Goal: Navigation & Orientation: Understand site structure

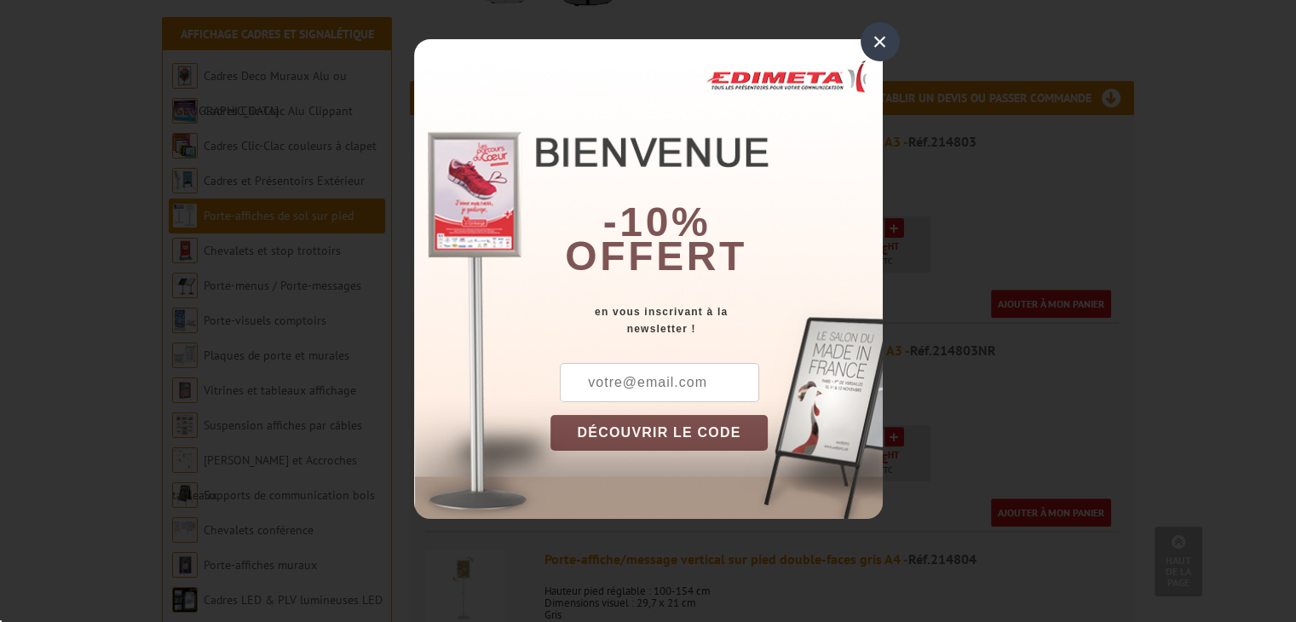
scroll to position [511, 0]
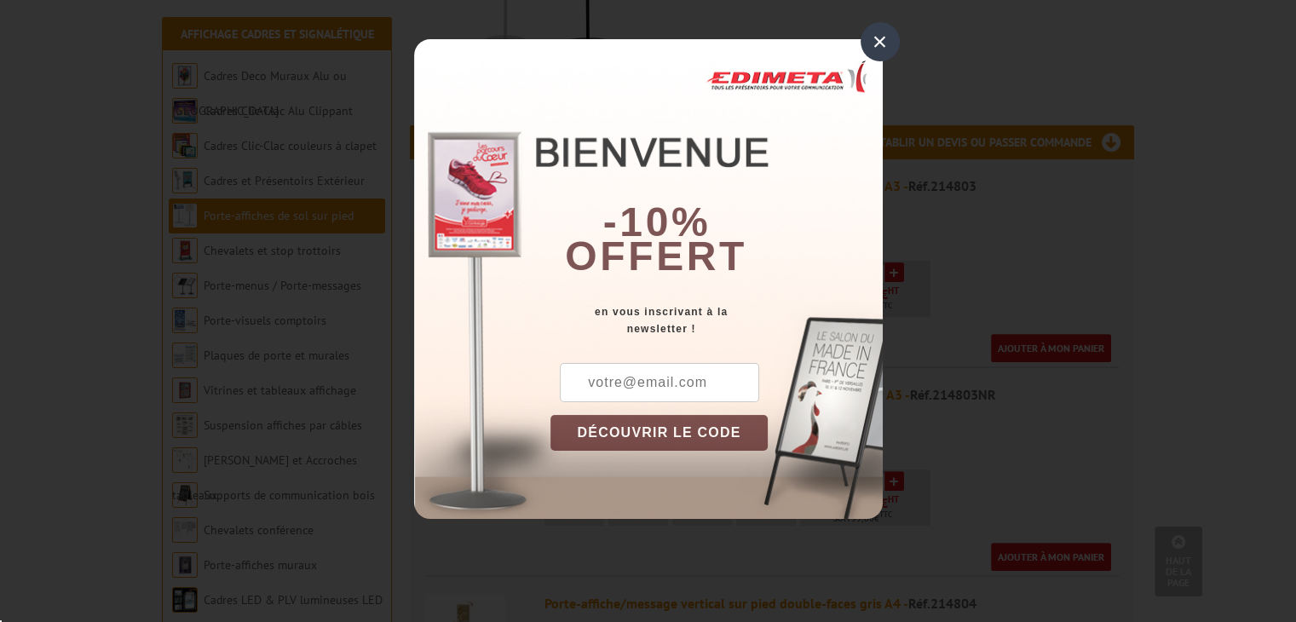
click at [879, 37] on div "×" at bounding box center [880, 41] width 39 height 39
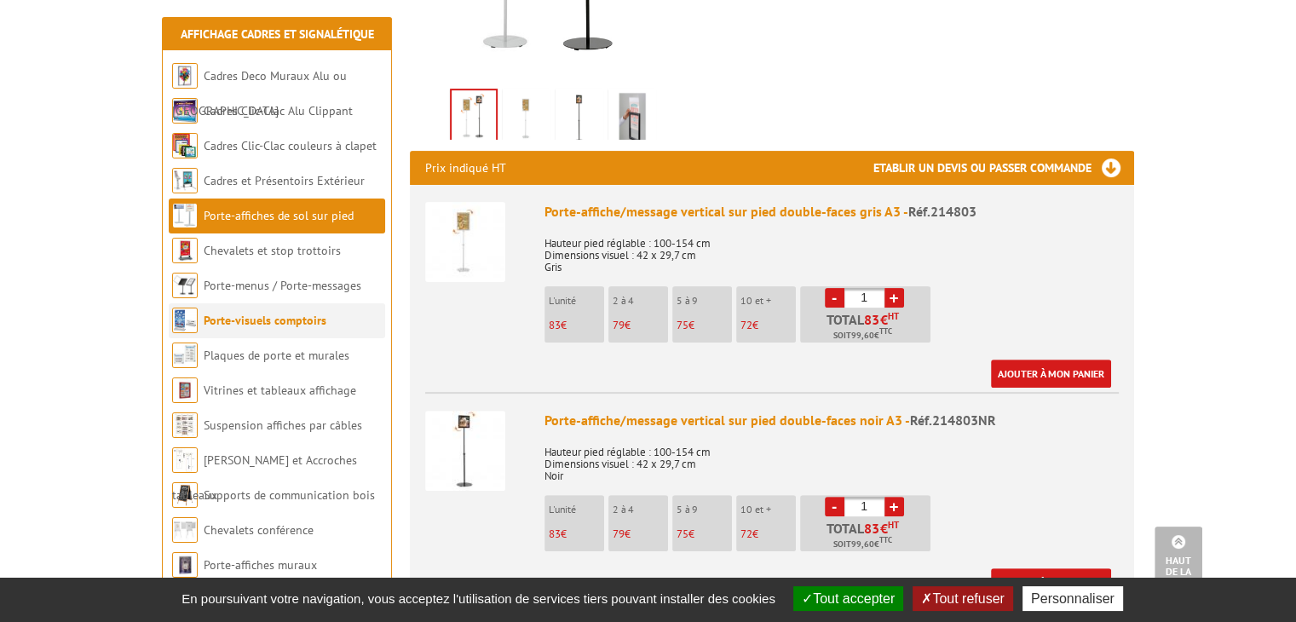
click at [272, 329] on li "Porte-visuels comptoirs" at bounding box center [277, 320] width 216 height 35
click at [264, 321] on link "Porte-visuels comptoirs" at bounding box center [265, 320] width 123 height 15
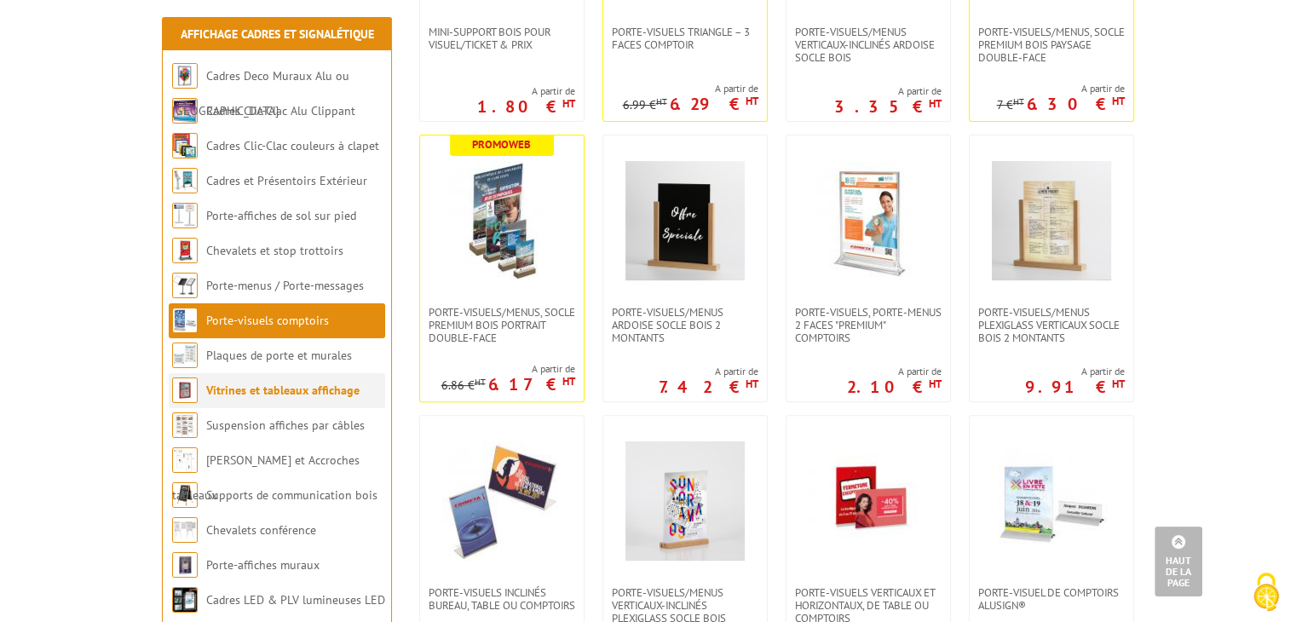
scroll to position [511, 0]
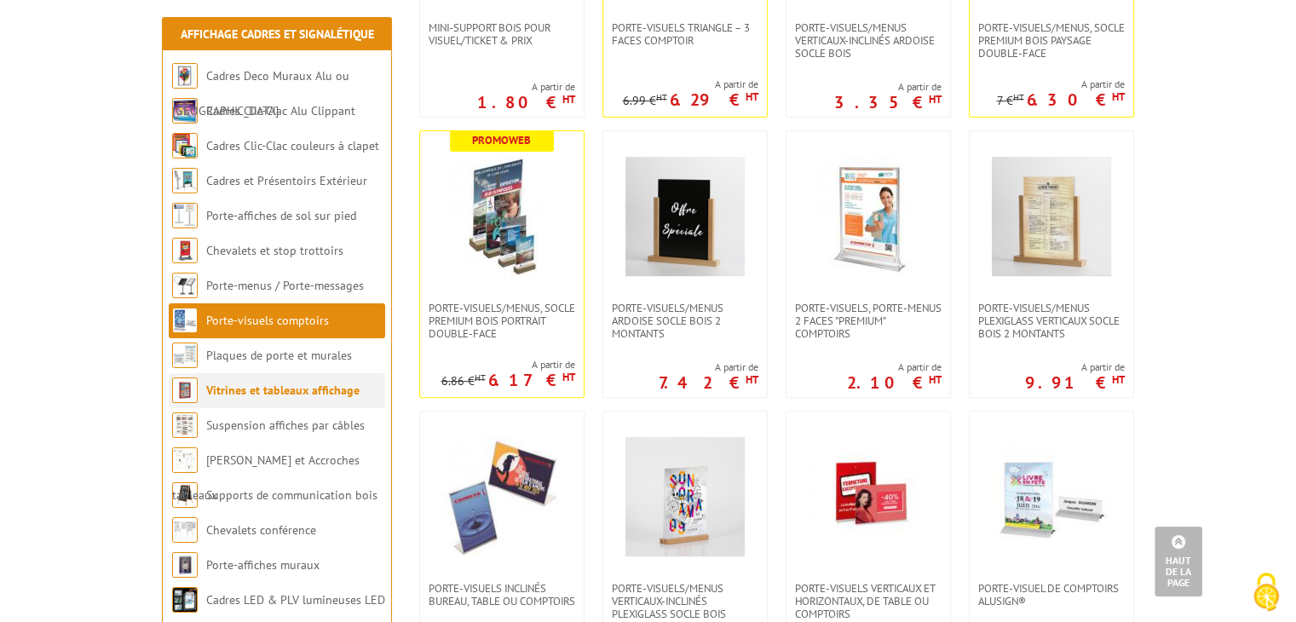
click at [280, 401] on li "Vitrines et tableaux affichage" at bounding box center [277, 390] width 216 height 35
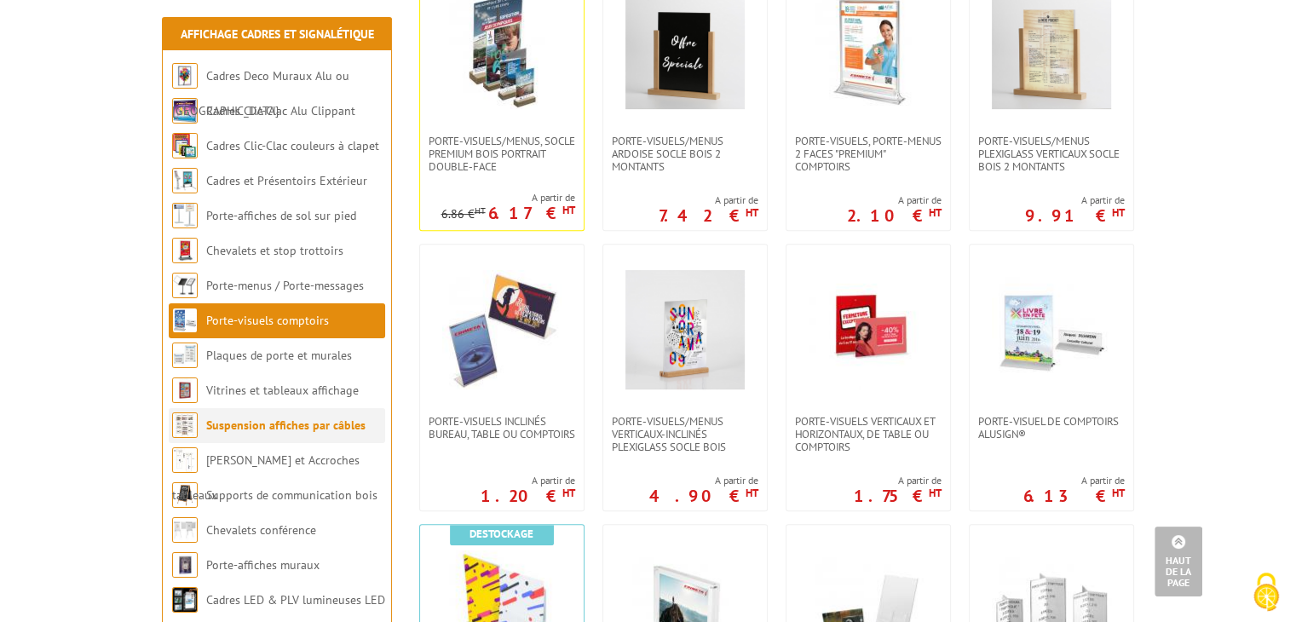
scroll to position [682, 0]
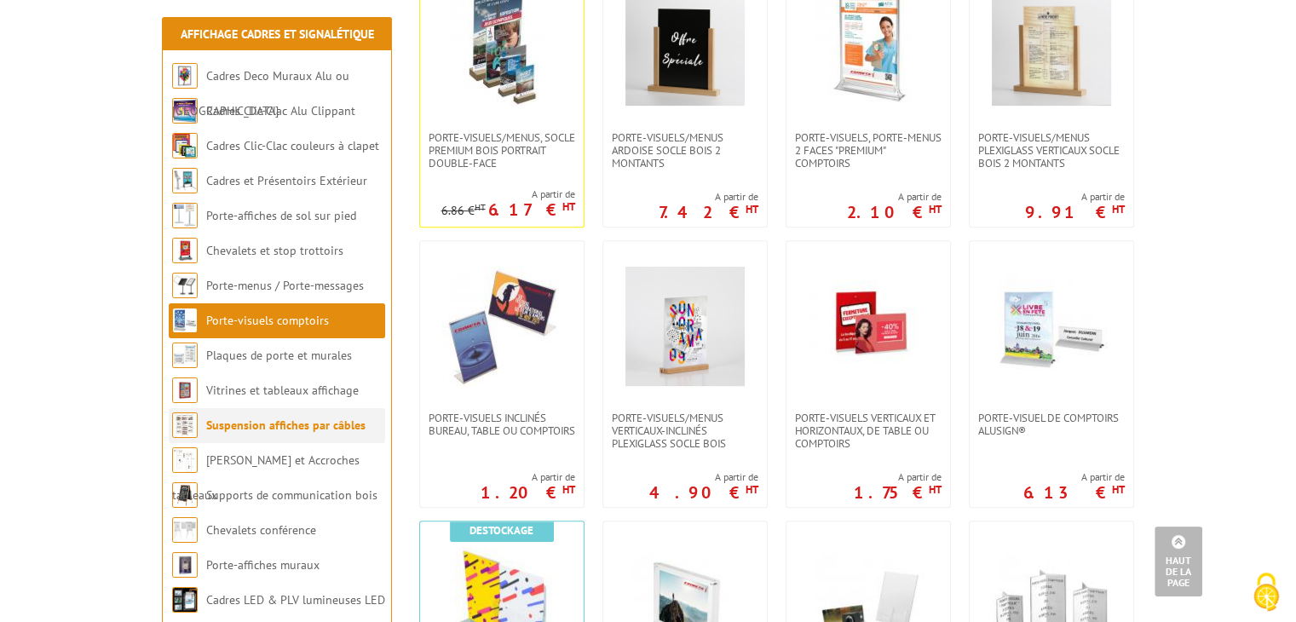
click at [274, 429] on link "Suspension affiches par câbles" at bounding box center [285, 425] width 159 height 15
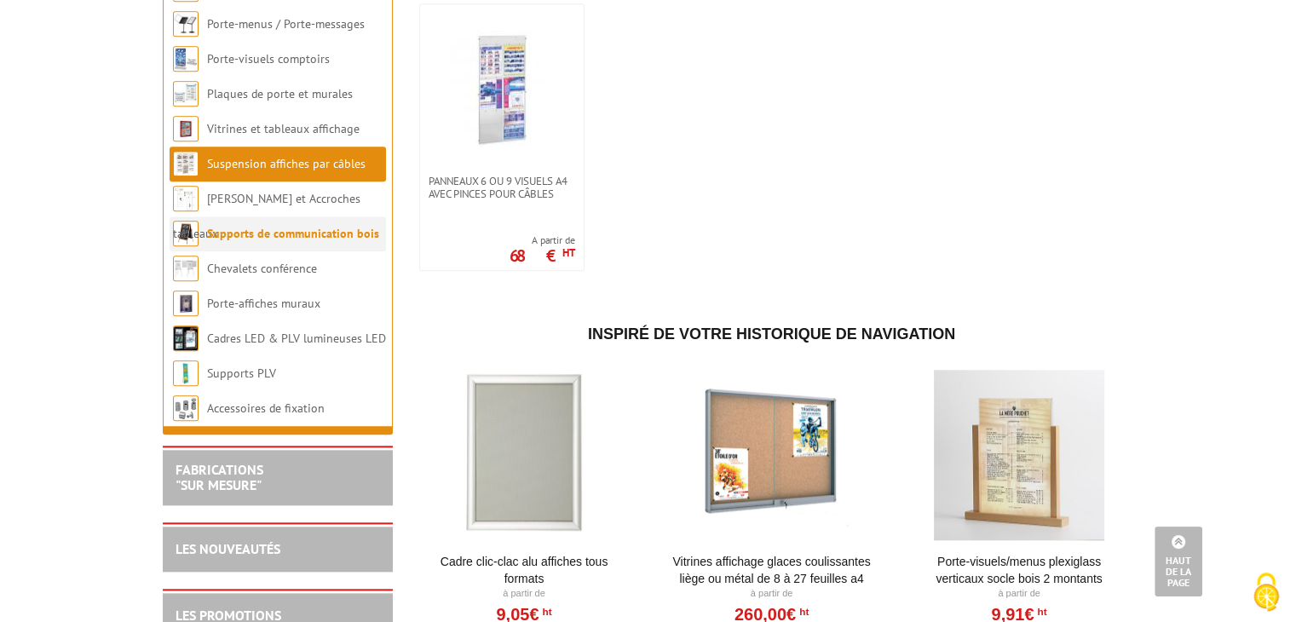
scroll to position [1722, 0]
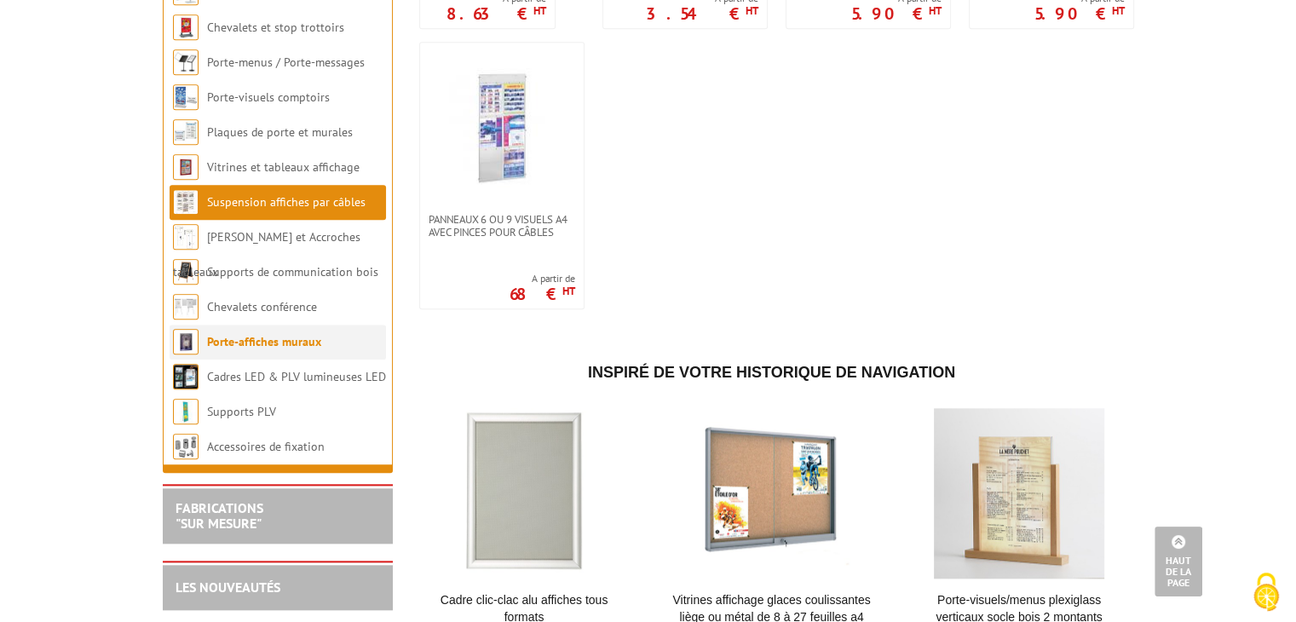
click at [266, 349] on link "Porte-affiches muraux" at bounding box center [264, 341] width 114 height 15
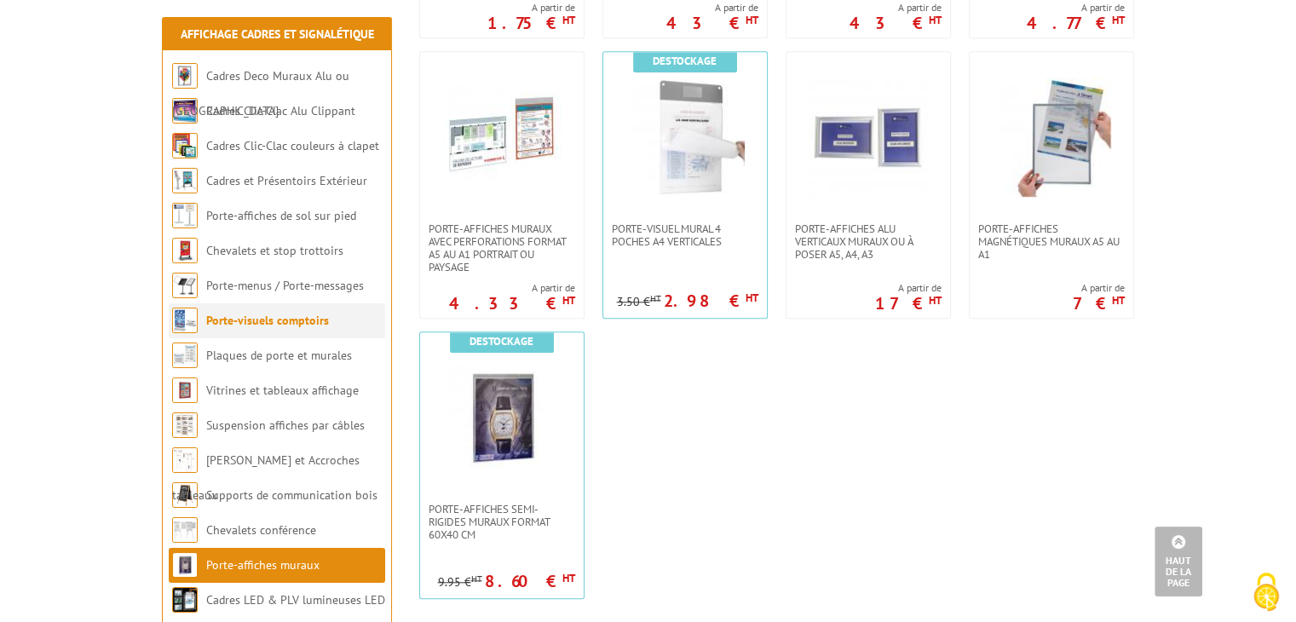
scroll to position [1364, 0]
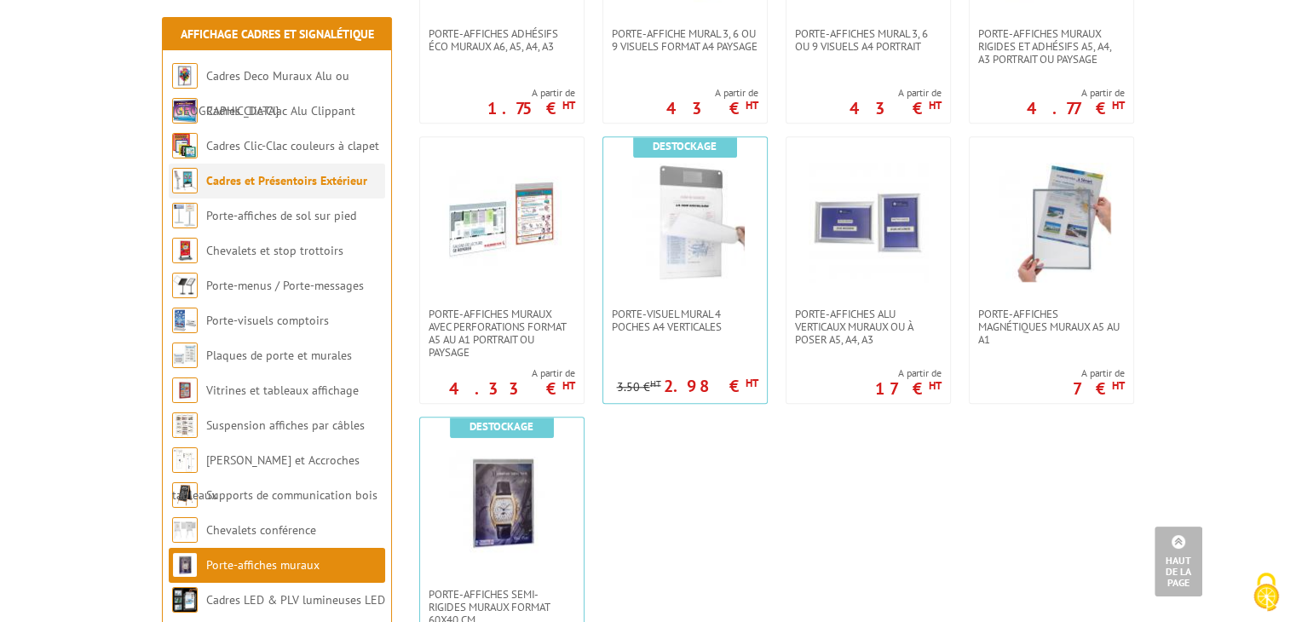
click at [272, 182] on link "Cadres et Présentoirs Extérieur" at bounding box center [286, 180] width 161 height 15
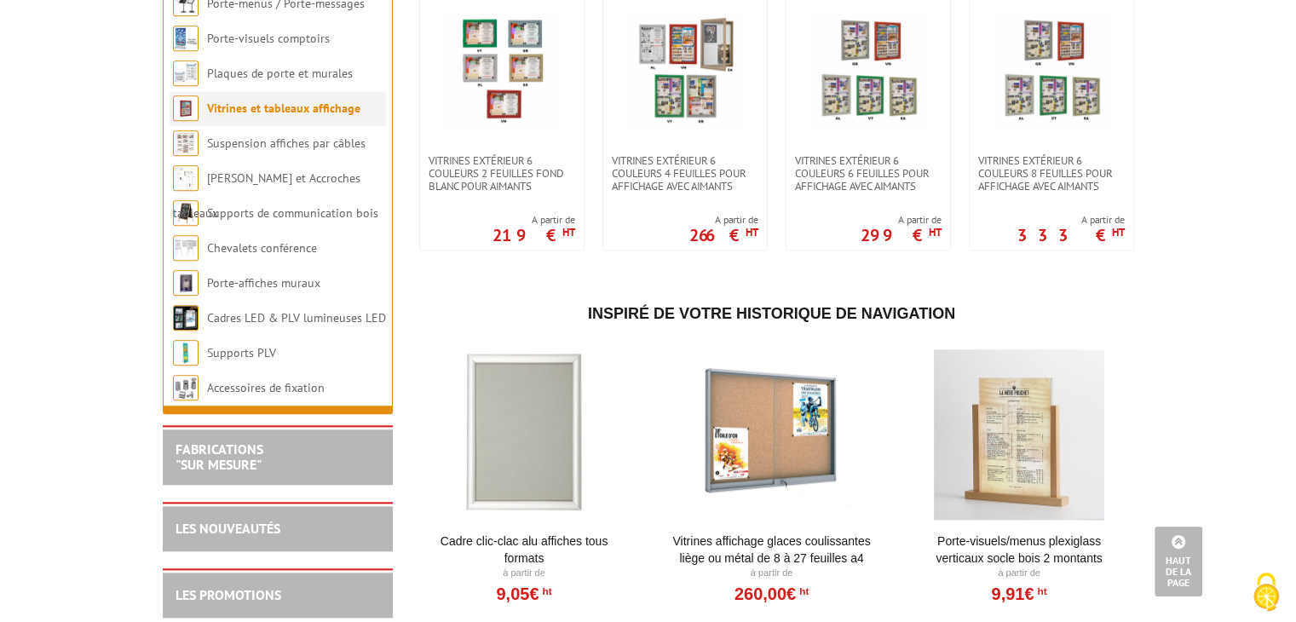
scroll to position [1449, 0]
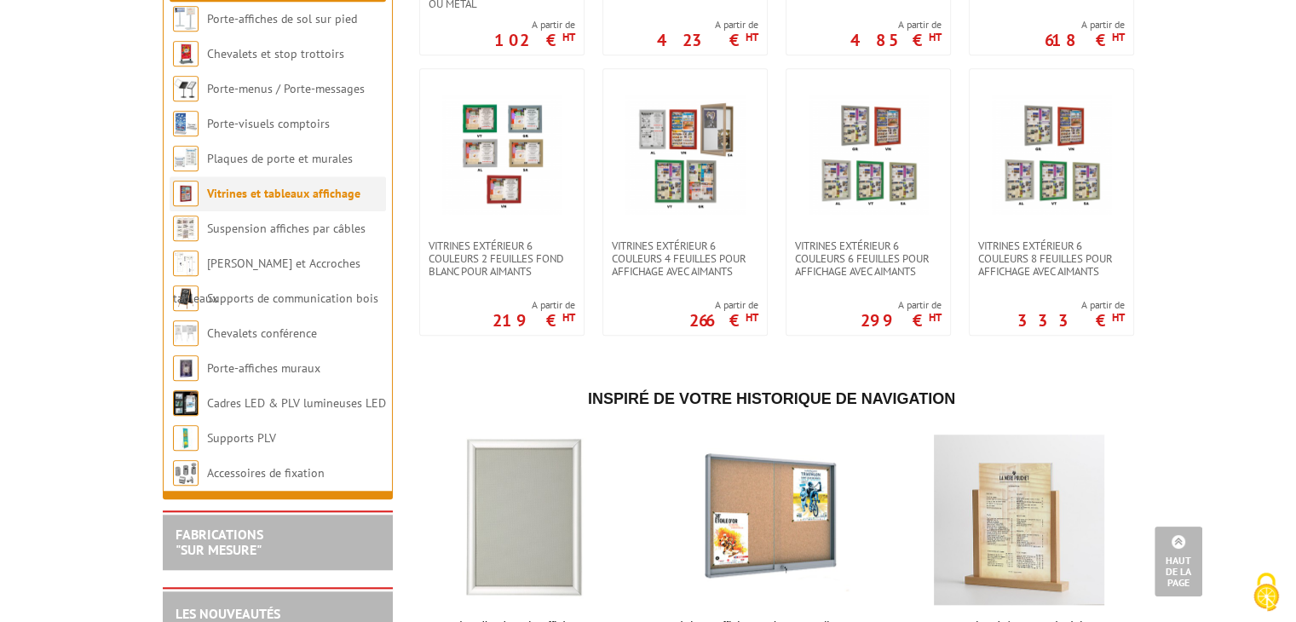
click at [270, 201] on link "Vitrines et tableaux affichage" at bounding box center [283, 193] width 153 height 15
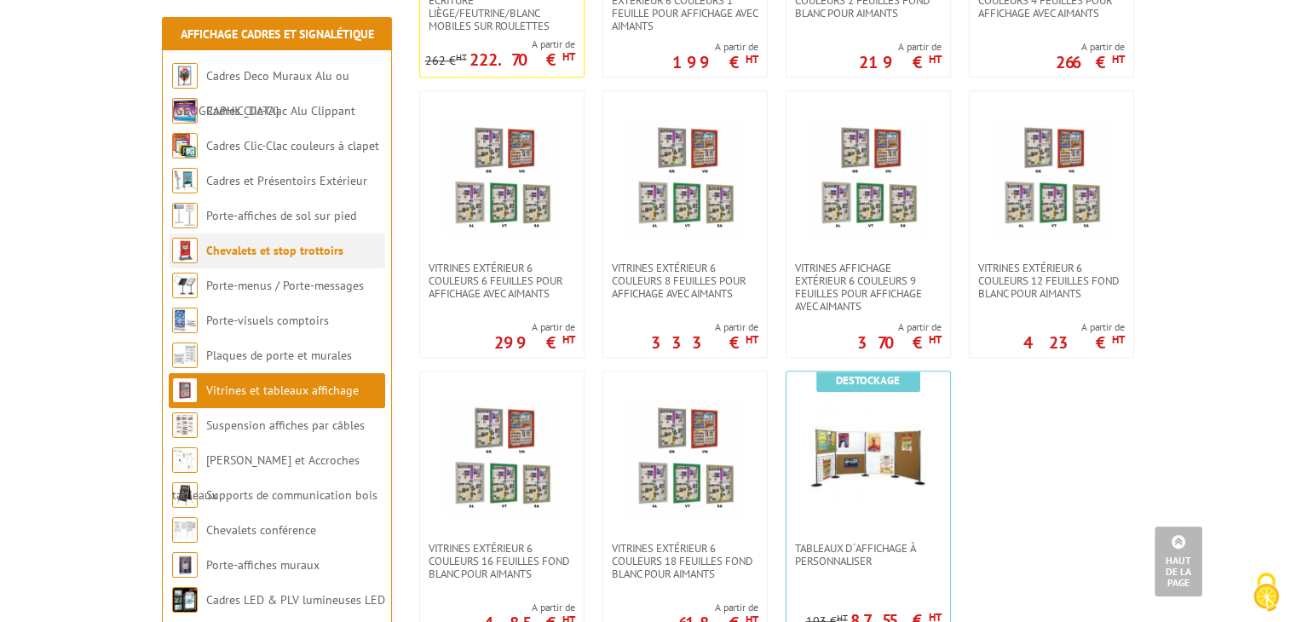
scroll to position [1364, 0]
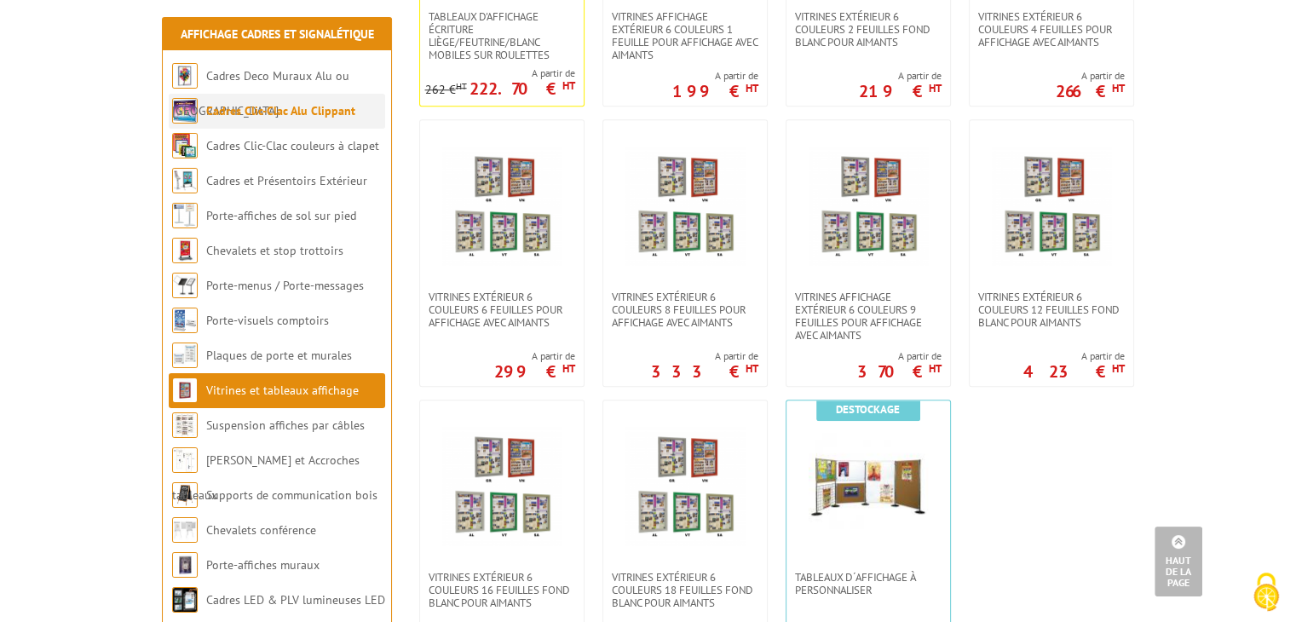
click at [289, 115] on link "Cadres Clic-Clac Alu Clippant" at bounding box center [280, 110] width 149 height 15
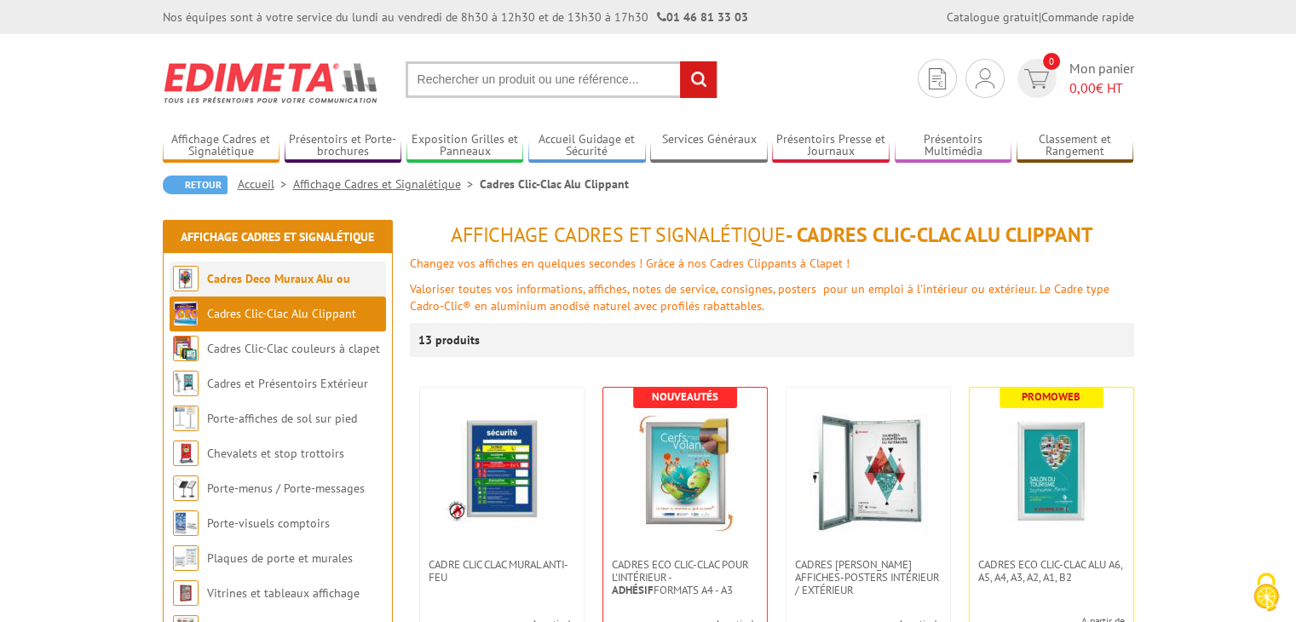
click at [286, 282] on link "Cadres Deco Muraux Alu ou [GEOGRAPHIC_DATA]" at bounding box center [261, 296] width 177 height 50
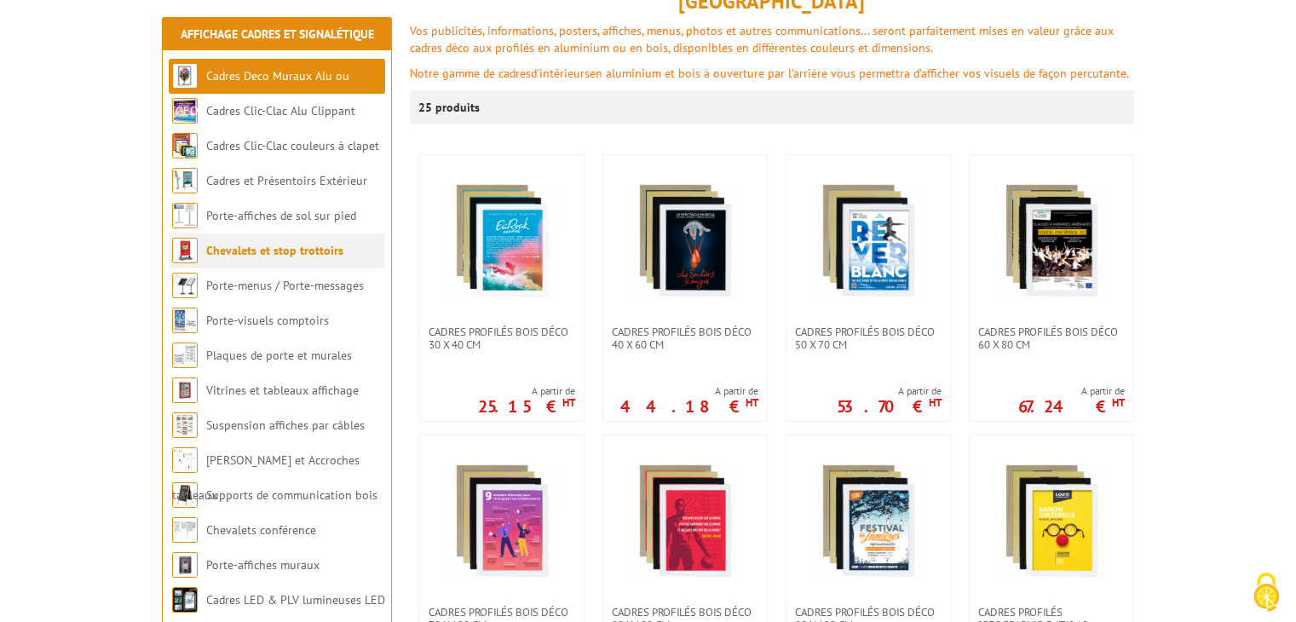
click at [276, 251] on link "Chevalets et stop trottoirs" at bounding box center [274, 250] width 137 height 15
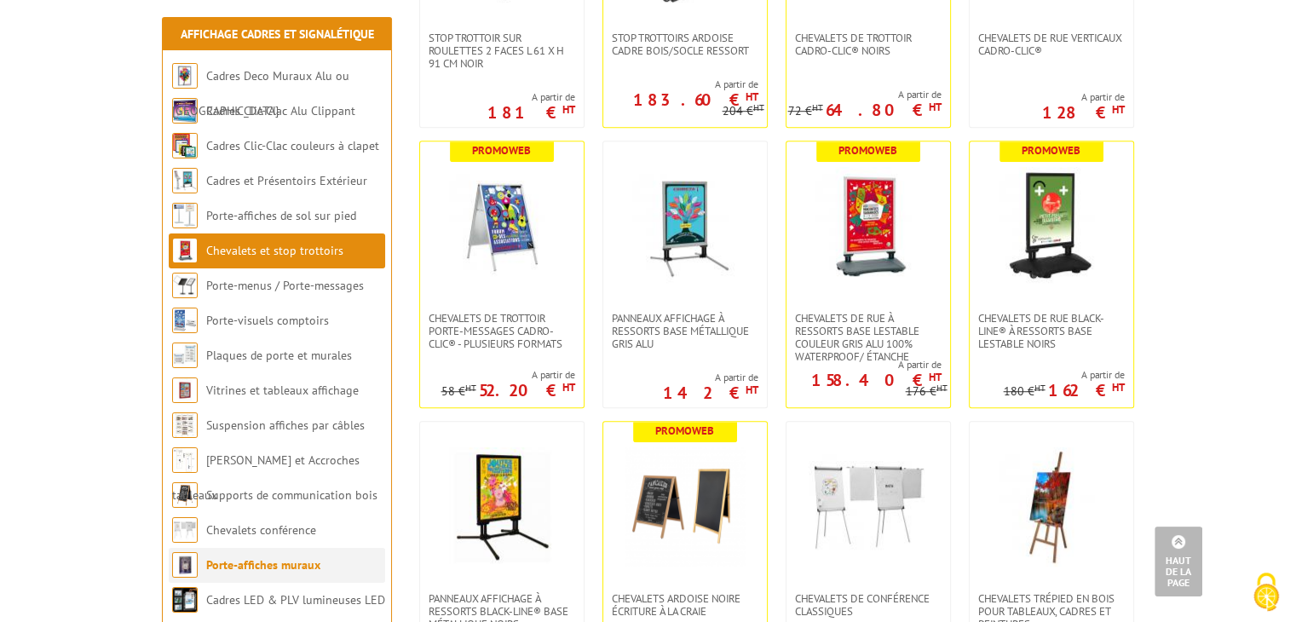
scroll to position [1108, 0]
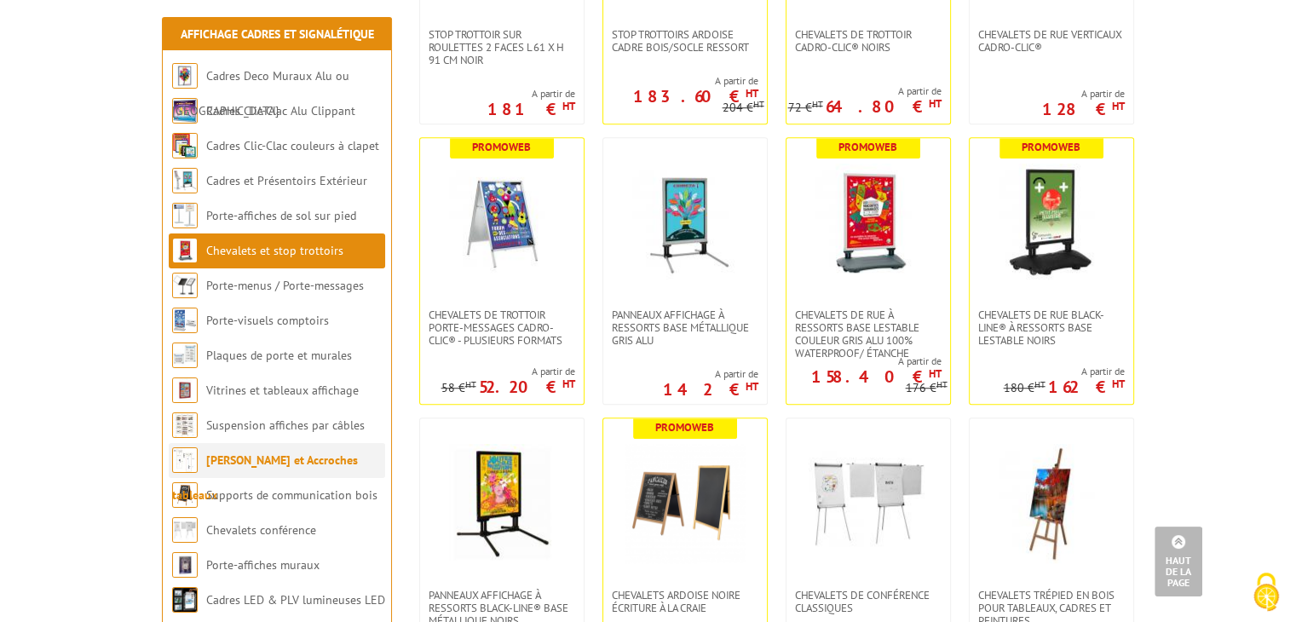
click at [283, 459] on link "[PERSON_NAME] et Accroches tableaux" at bounding box center [265, 478] width 186 height 50
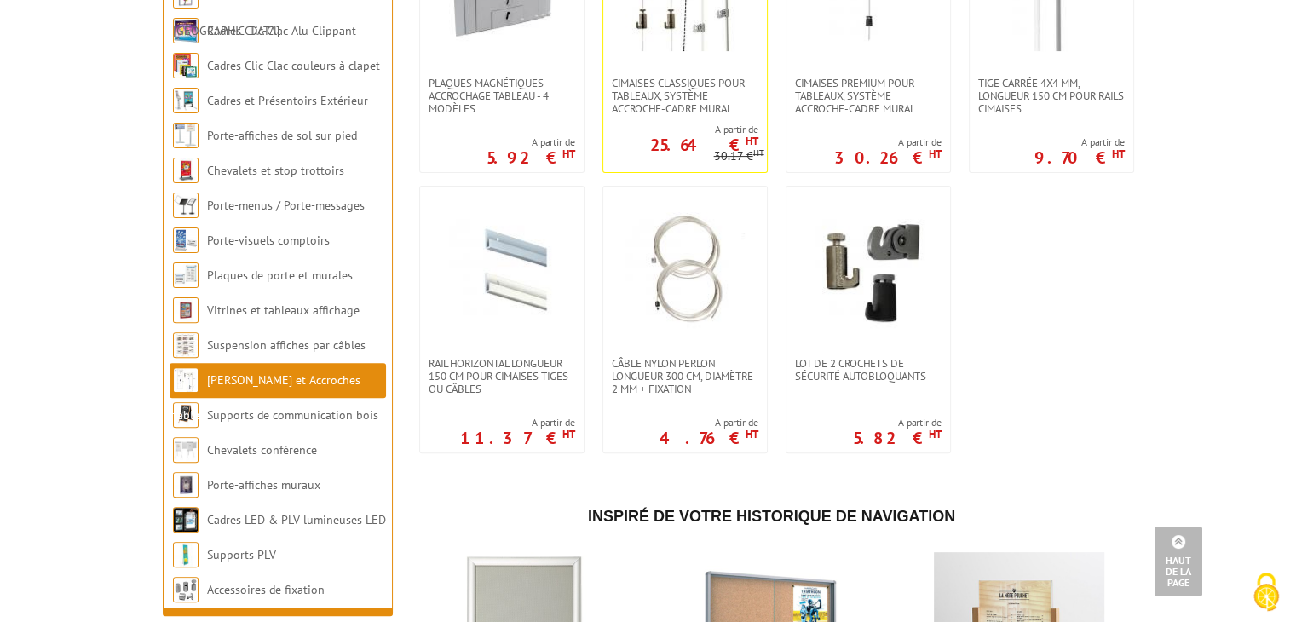
scroll to position [597, 0]
